Goal: Task Accomplishment & Management: Use online tool/utility

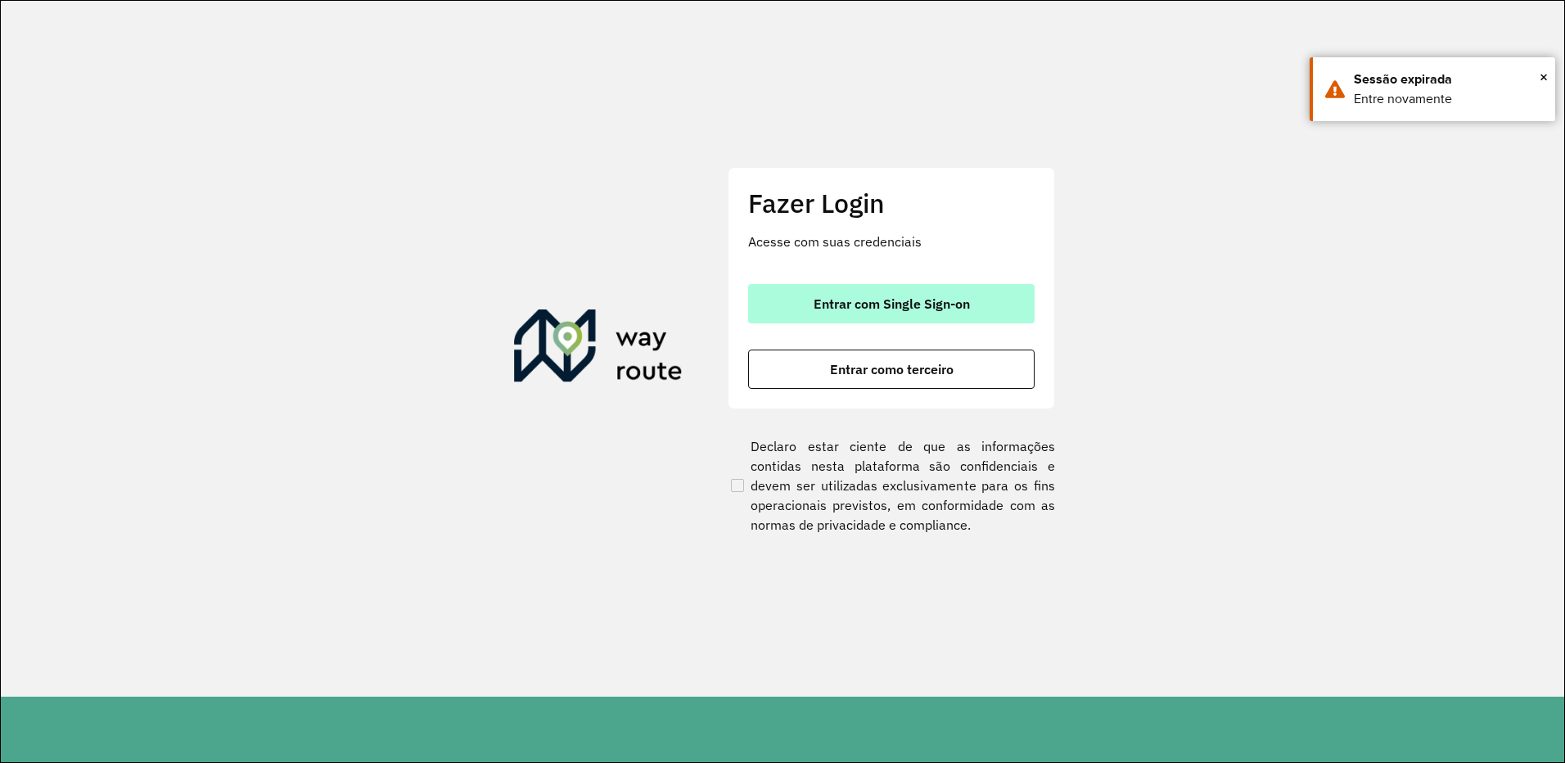
click at [911, 301] on span "Entrar com Single Sign-on" at bounding box center [891, 303] width 156 height 13
